Goal: Task Accomplishment & Management: Complete application form

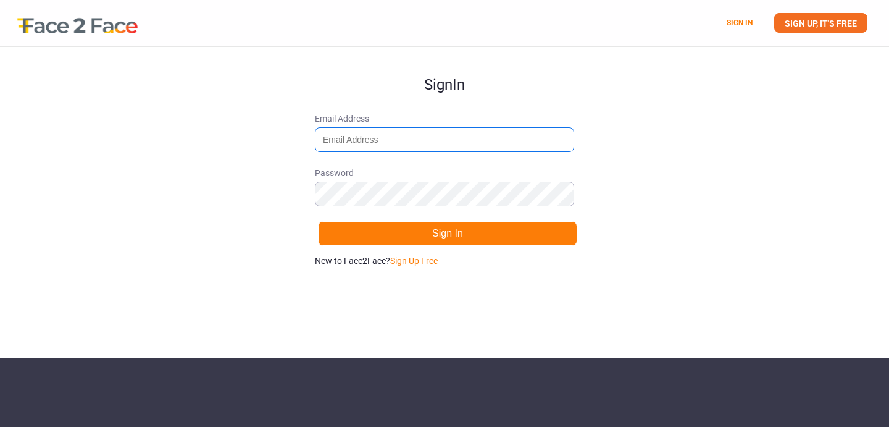
click at [438, 133] on input "Email Address" at bounding box center [444, 139] width 259 height 25
type input "[EMAIL_ADDRESS][DOMAIN_NAME]"
click at [661, 180] on div "Sign In Email Address [EMAIL_ADDRESS][DOMAIN_NAME] Password Sign In New to Face…" at bounding box center [444, 202] width 889 height 311
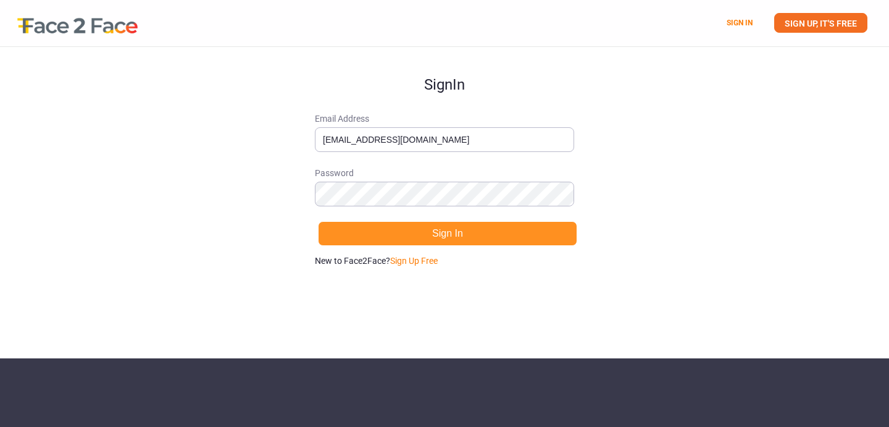
click at [511, 240] on button "Sign In" at bounding box center [447, 233] width 259 height 25
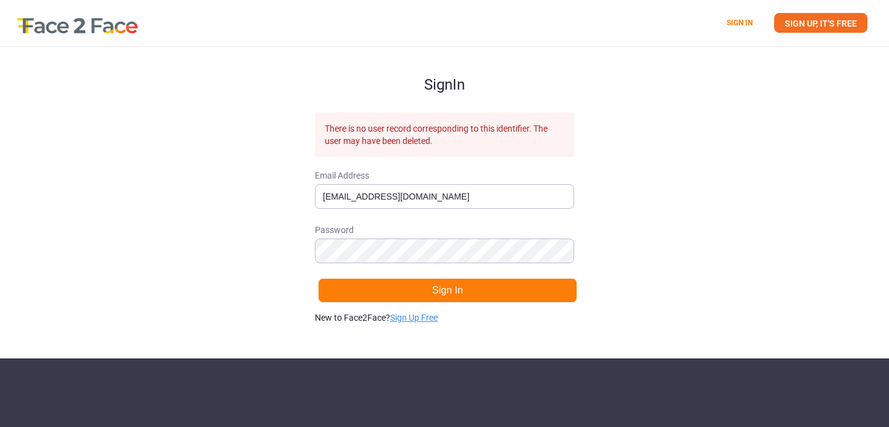
click at [417, 317] on link "Sign Up Free" at bounding box center [414, 317] width 48 height 10
click at [631, 236] on div "Sign Up There is no user record corresponding to this identifier. The user may …" at bounding box center [444, 202] width 889 height 311
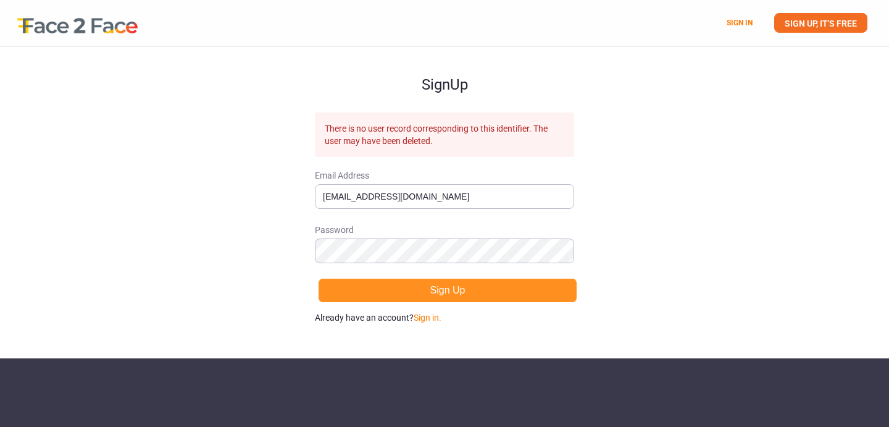
click at [502, 288] on button "Sign Up" at bounding box center [447, 290] width 259 height 25
